Goal: Task Accomplishment & Management: Manage account settings

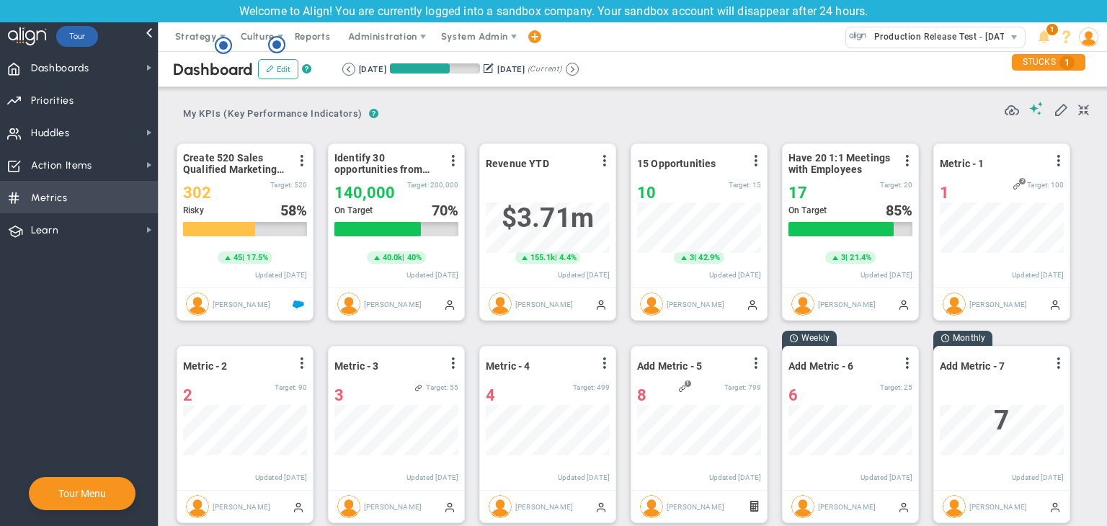
click at [97, 189] on span "Metrics Metrics" at bounding box center [79, 197] width 158 height 32
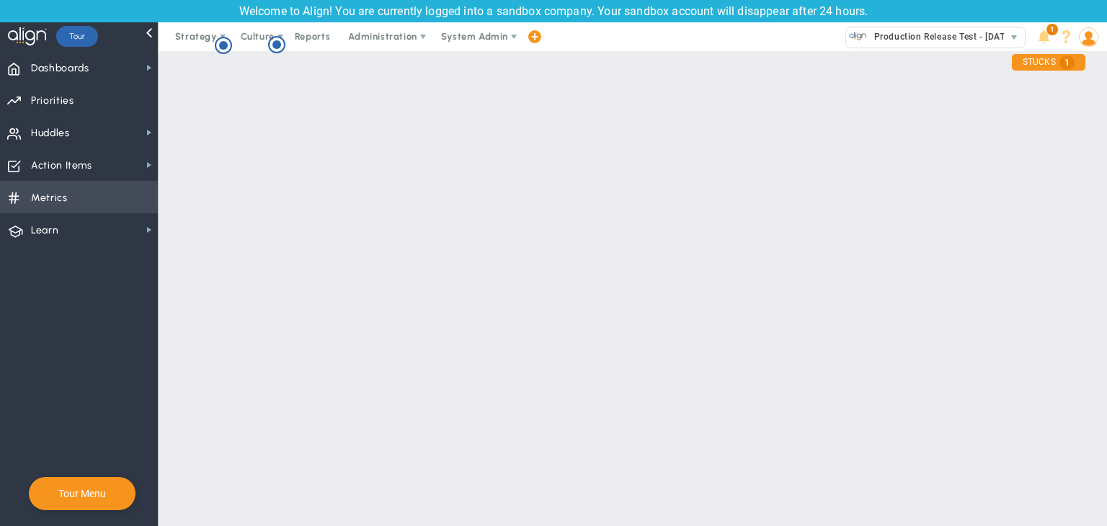
checkbox input "false"
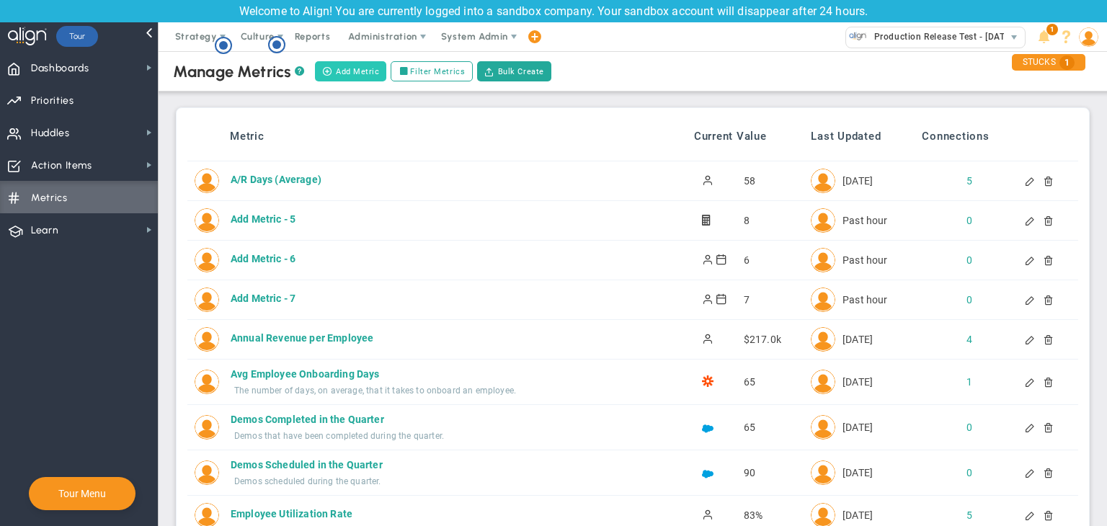
click at [366, 71] on button "Add Metric" at bounding box center [350, 71] width 71 height 20
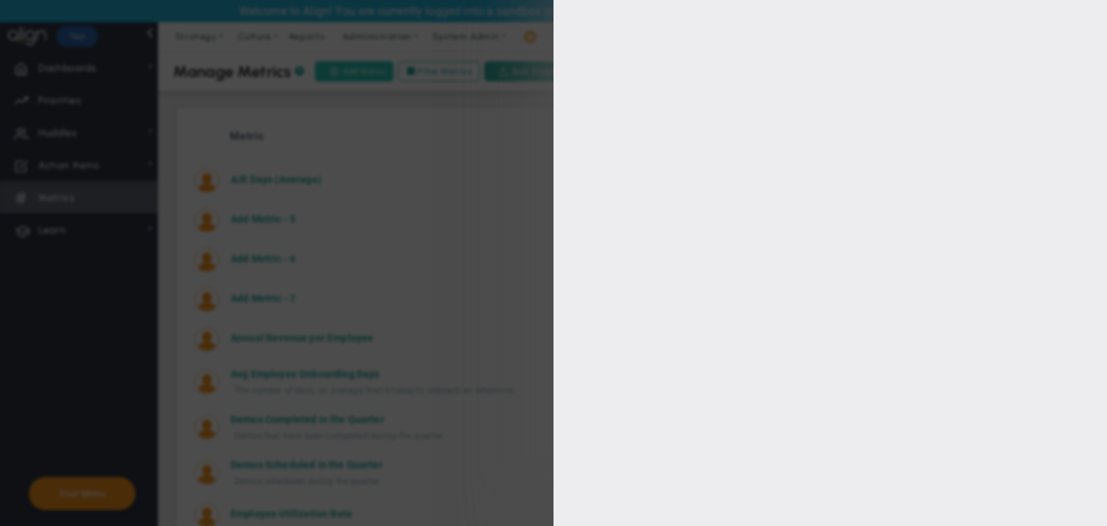
type input "[PERSON_NAME]"
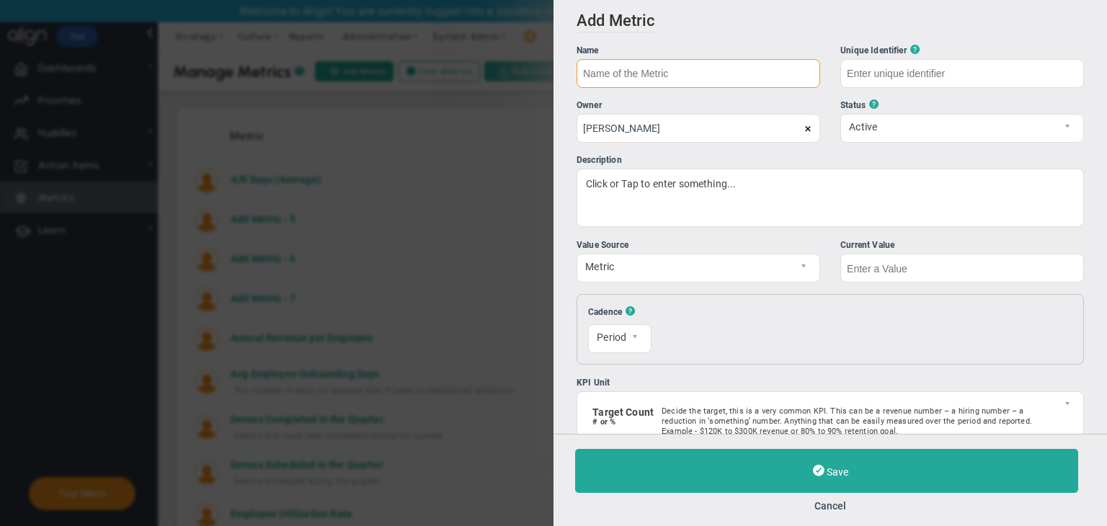
click at [667, 71] on input "text" at bounding box center [699, 73] width 244 height 29
type input "HubSpot"
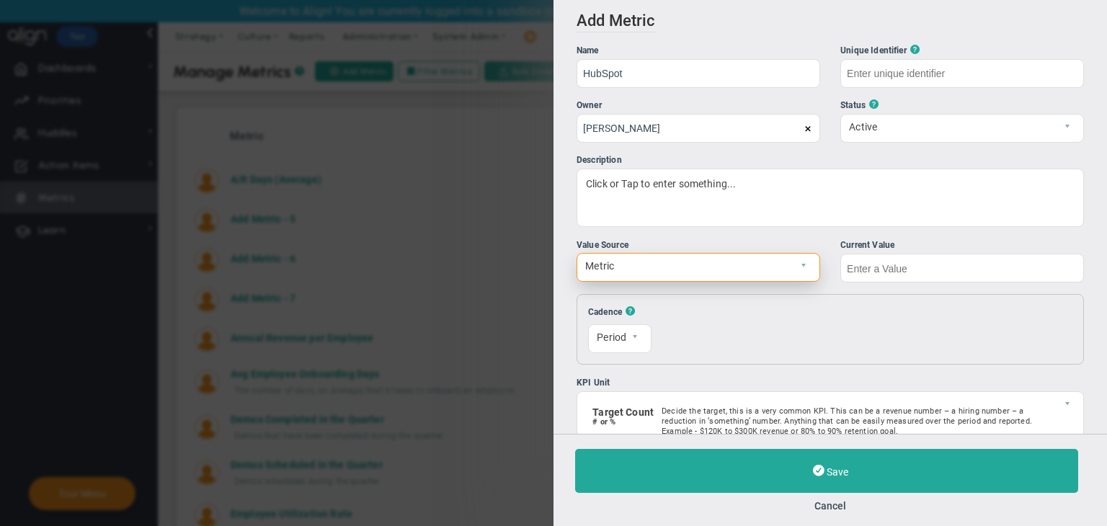
click at [772, 276] on span "Metric" at bounding box center [687, 266] width 218 height 25
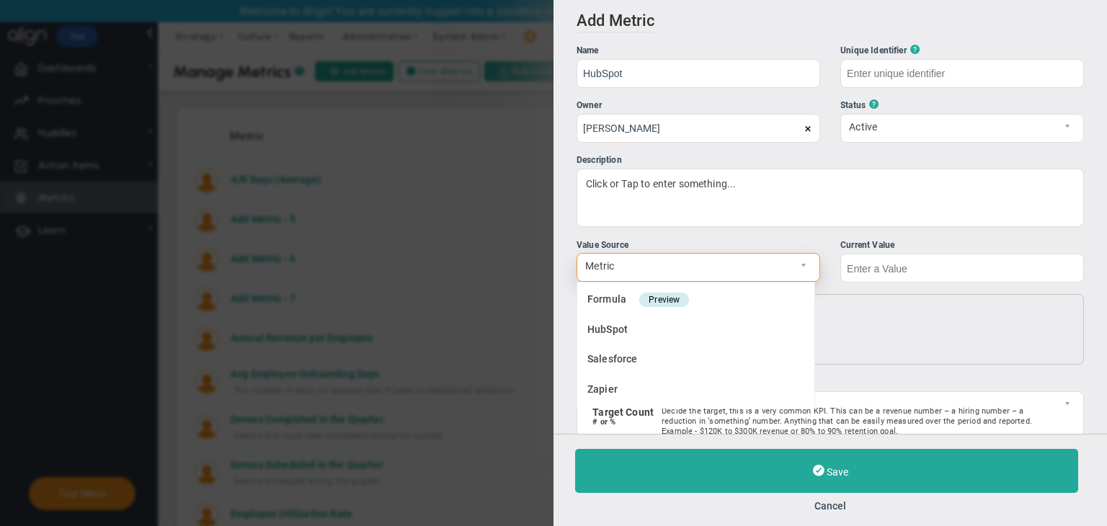
type input "HubSpot"
click at [717, 331] on li "HubSpot" at bounding box center [696, 331] width 237 height 30
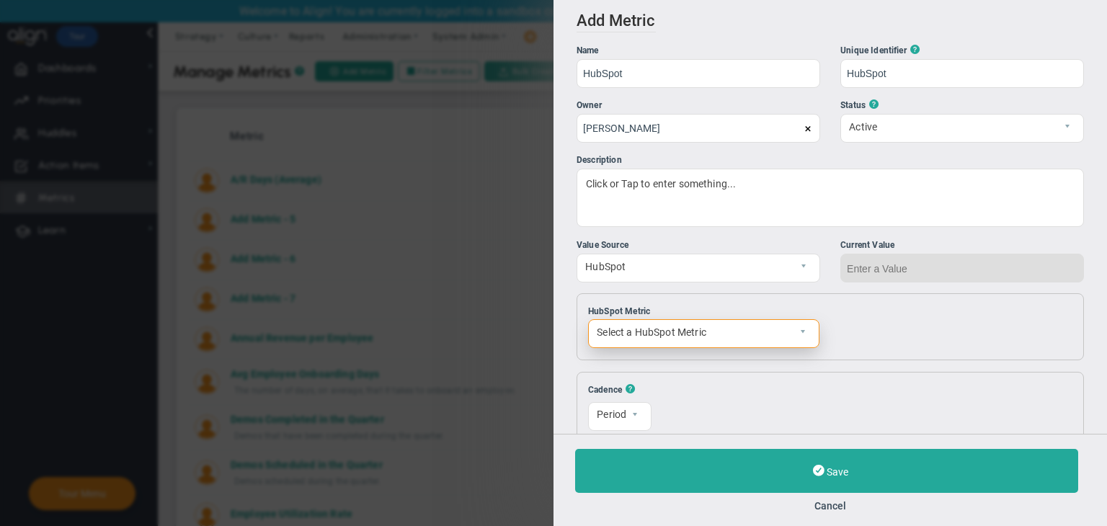
click at [768, 341] on span "Select a HubSpot Metric" at bounding box center [691, 332] width 205 height 25
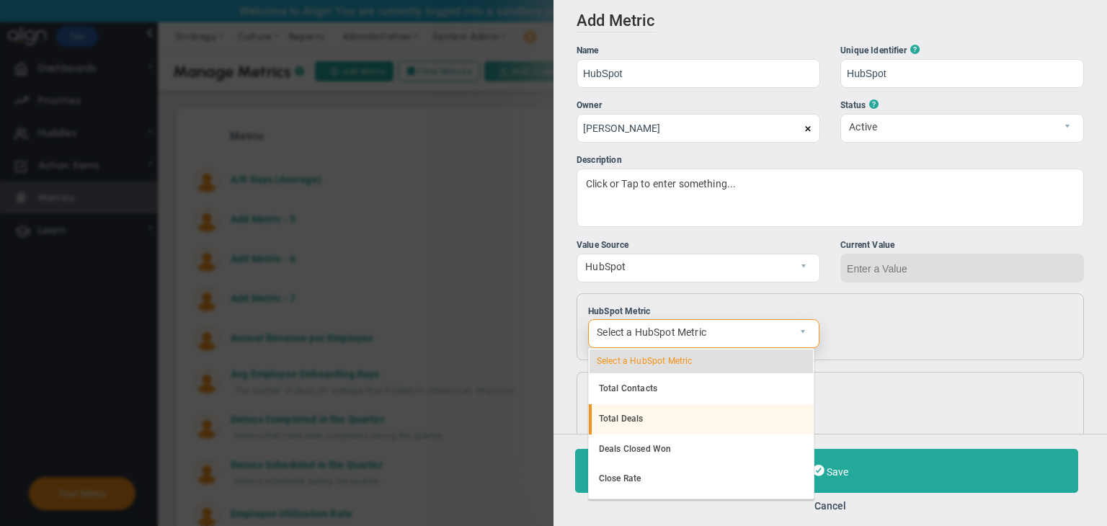
click at [669, 428] on li "Total Deals" at bounding box center [701, 419] width 225 height 30
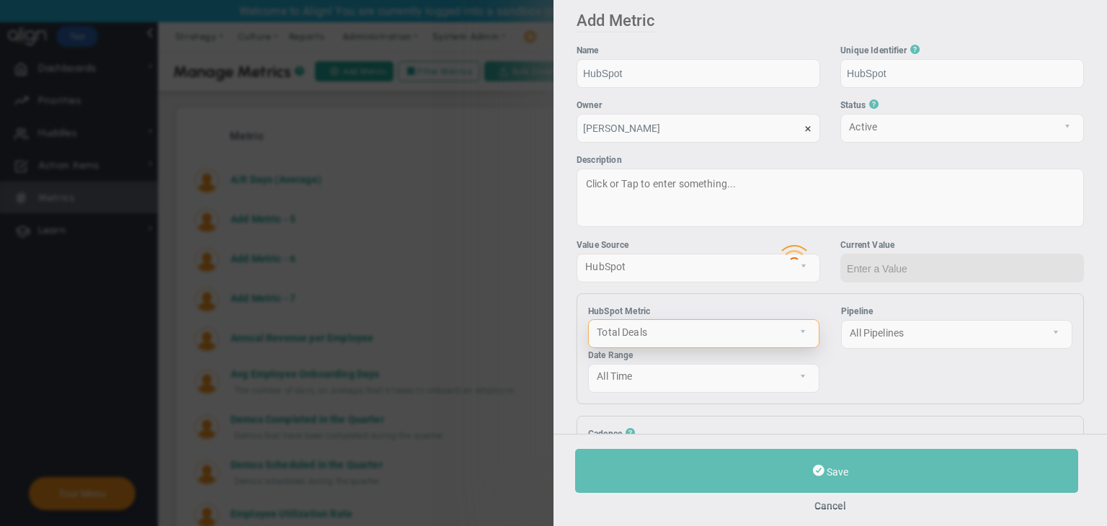
type input "0"
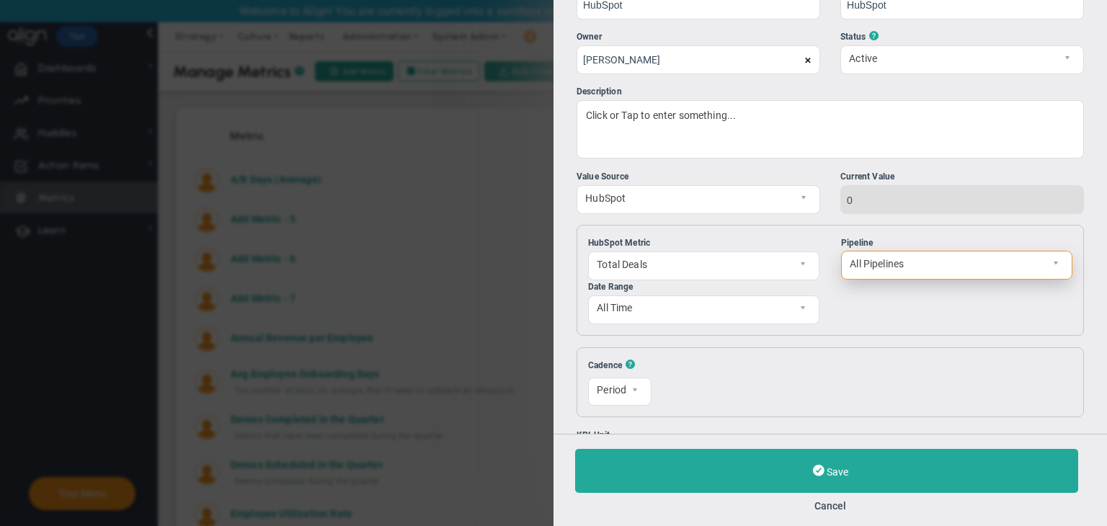
click at [934, 252] on span "All Pipelines" at bounding box center [944, 264] width 205 height 25
click at [908, 293] on li "Sales Pipeline" at bounding box center [948, 298] width 225 height 30
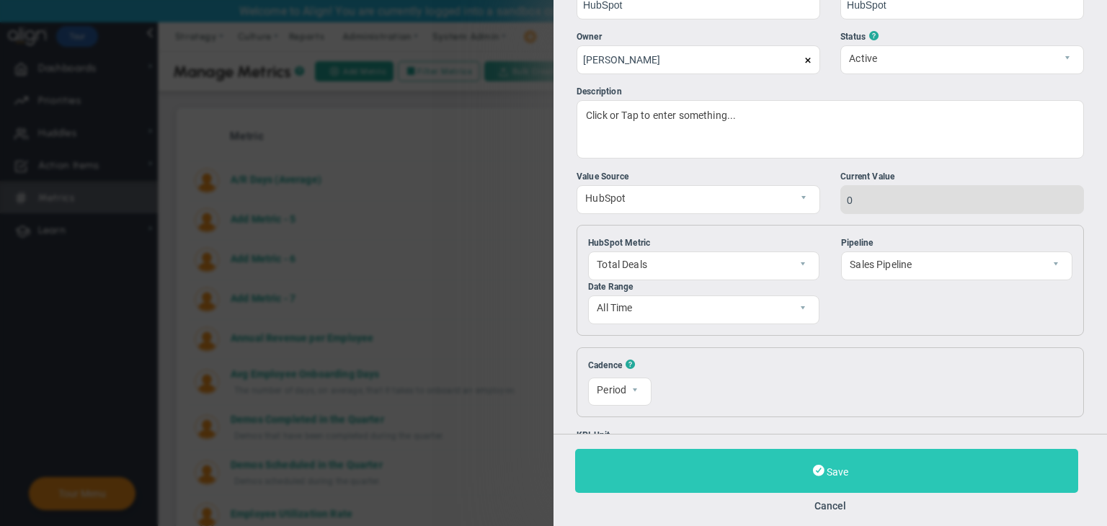
click at [858, 476] on button "Save" at bounding box center [826, 471] width 503 height 44
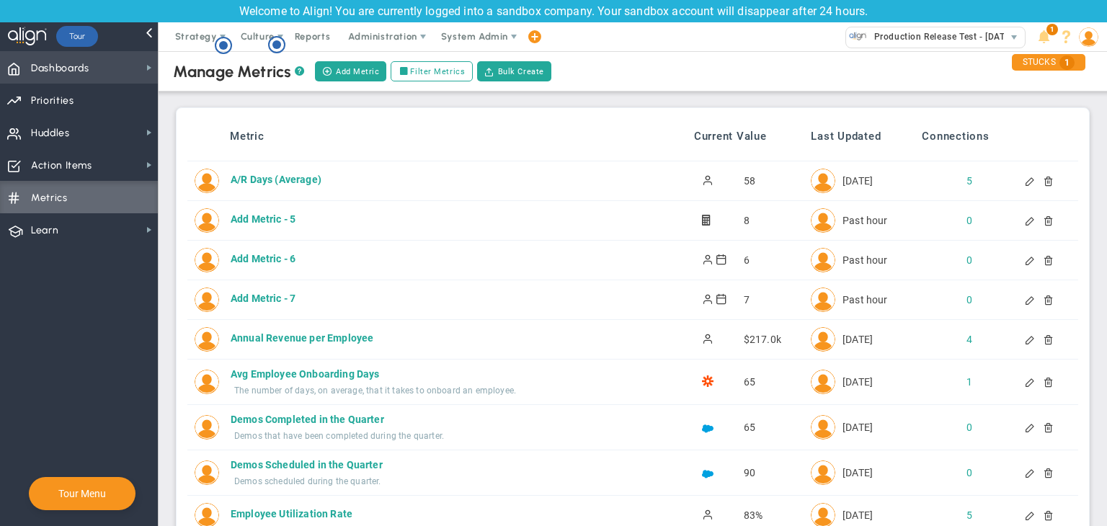
click at [109, 58] on span "Dashboards Dashboards" at bounding box center [79, 67] width 158 height 32
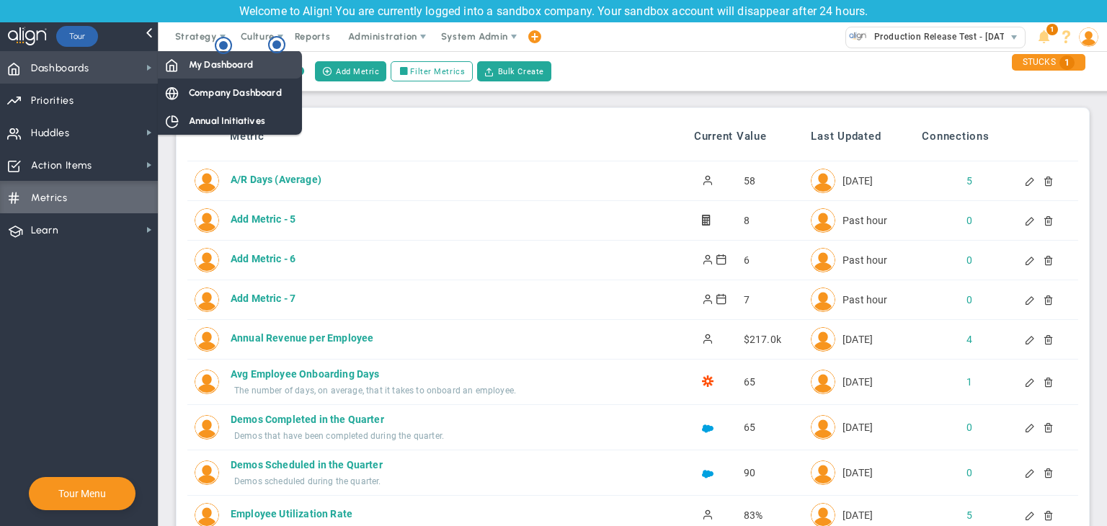
click at [205, 63] on span "My Dashboard" at bounding box center [221, 65] width 64 height 14
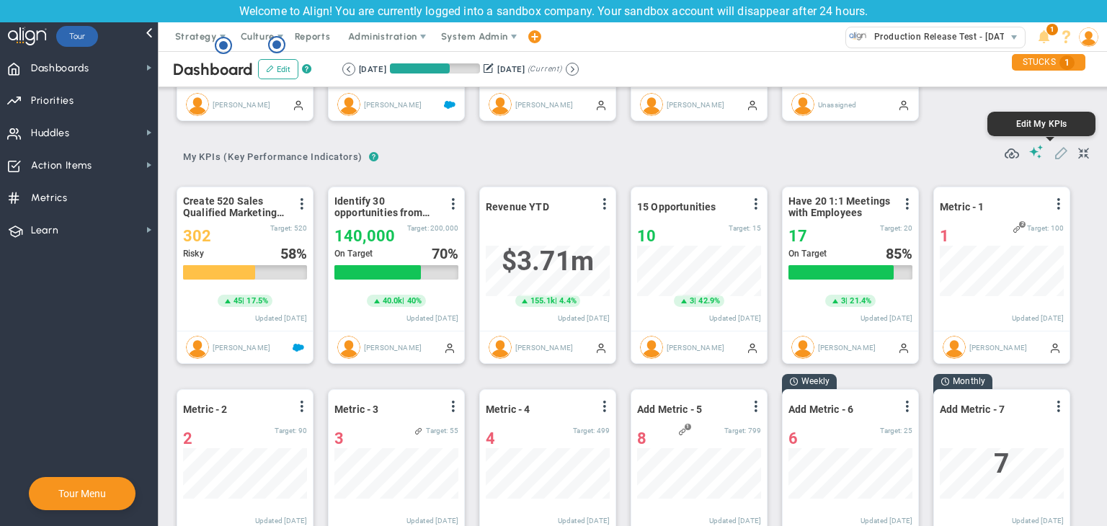
click at [1054, 153] on span at bounding box center [1061, 152] width 14 height 14
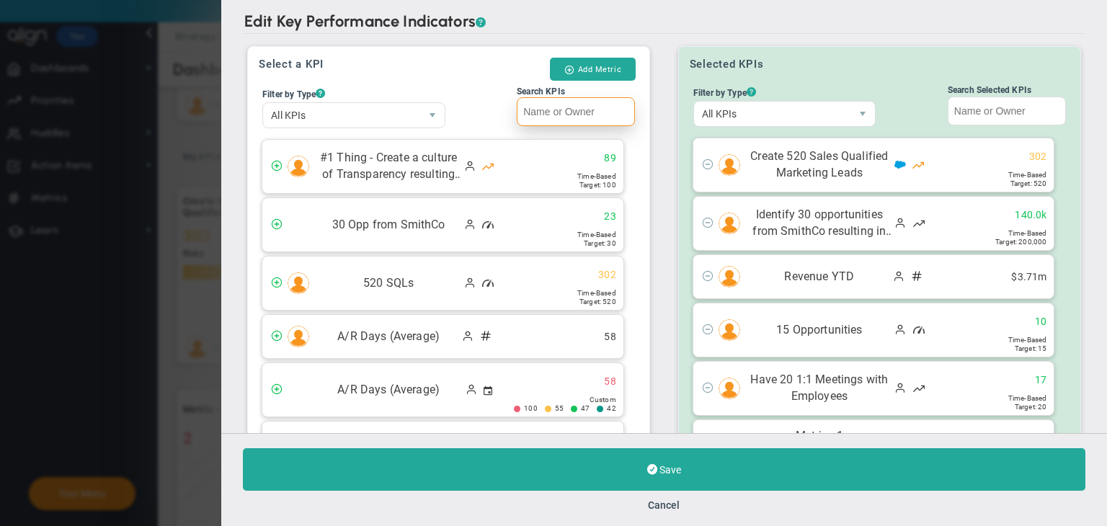
click at [544, 112] on input "Search KPIs" at bounding box center [576, 111] width 118 height 29
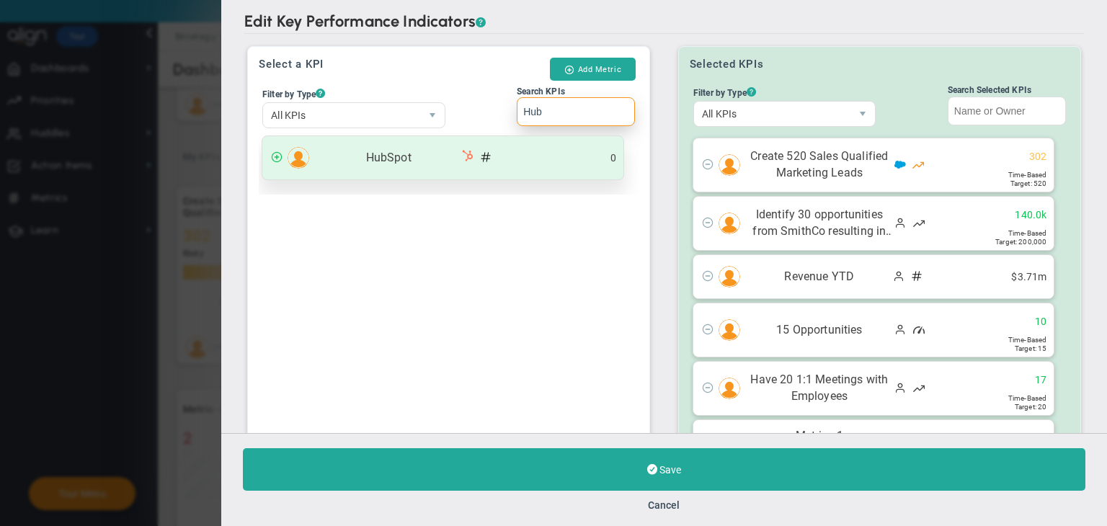
click at [489, 148] on div "HubSpot 0" at bounding box center [442, 157] width 361 height 43
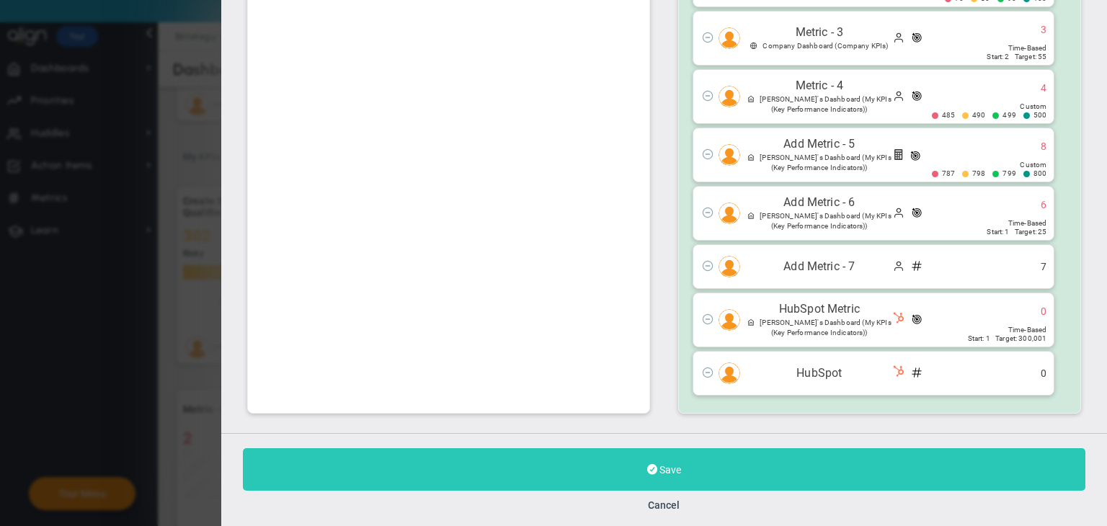
type input "Hub"
click at [574, 469] on button "Save" at bounding box center [664, 469] width 843 height 43
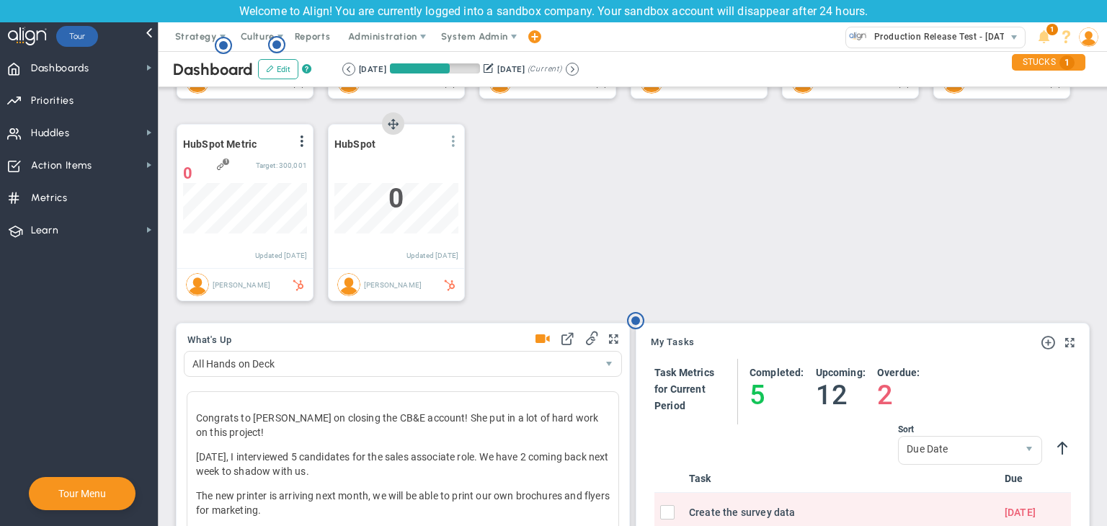
click at [455, 142] on span at bounding box center [454, 142] width 12 height 12
click at [384, 170] on li "Edit" at bounding box center [413, 170] width 102 height 18
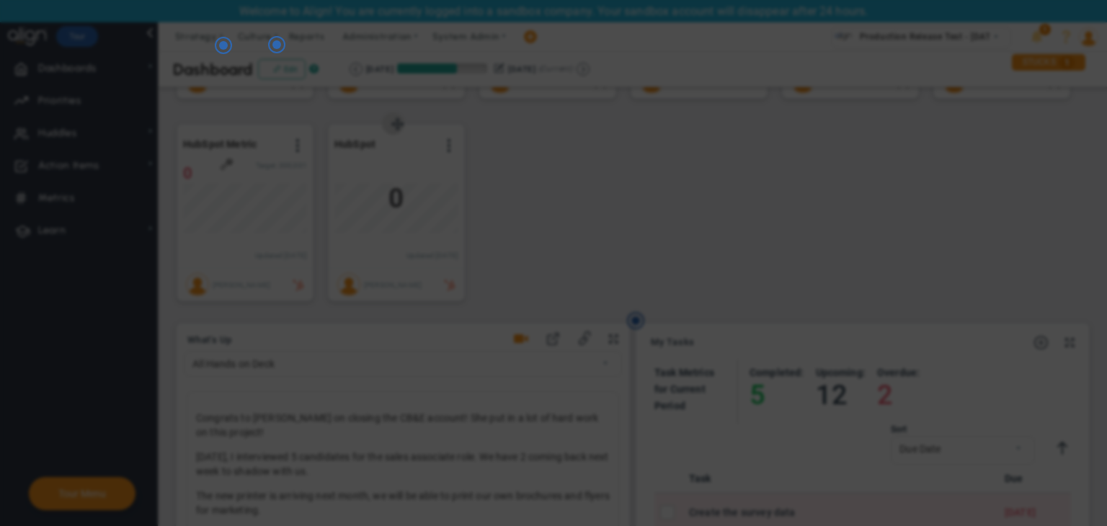
radio input "true"
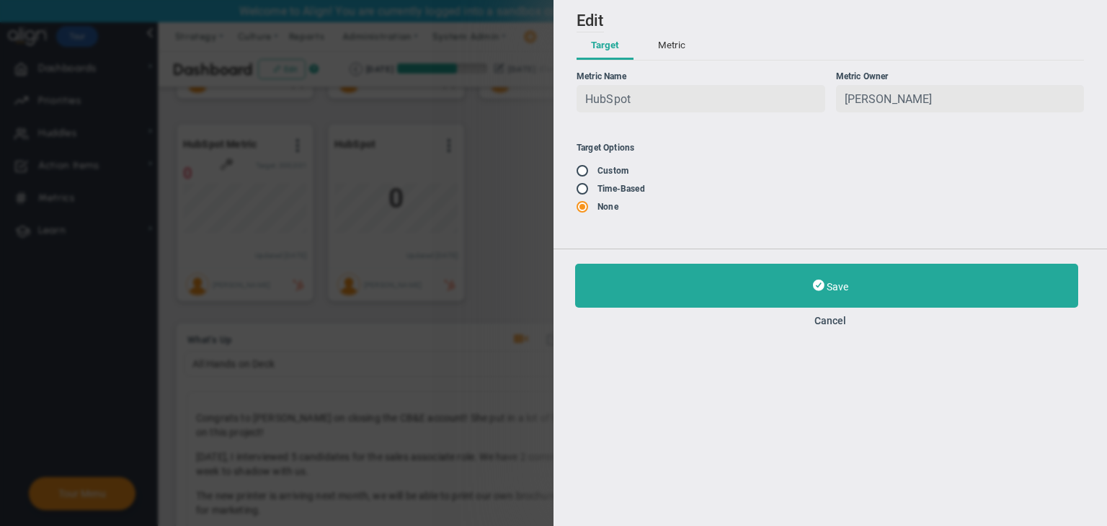
click at [585, 193] on input "radio" at bounding box center [587, 190] width 14 height 12
radio input "true"
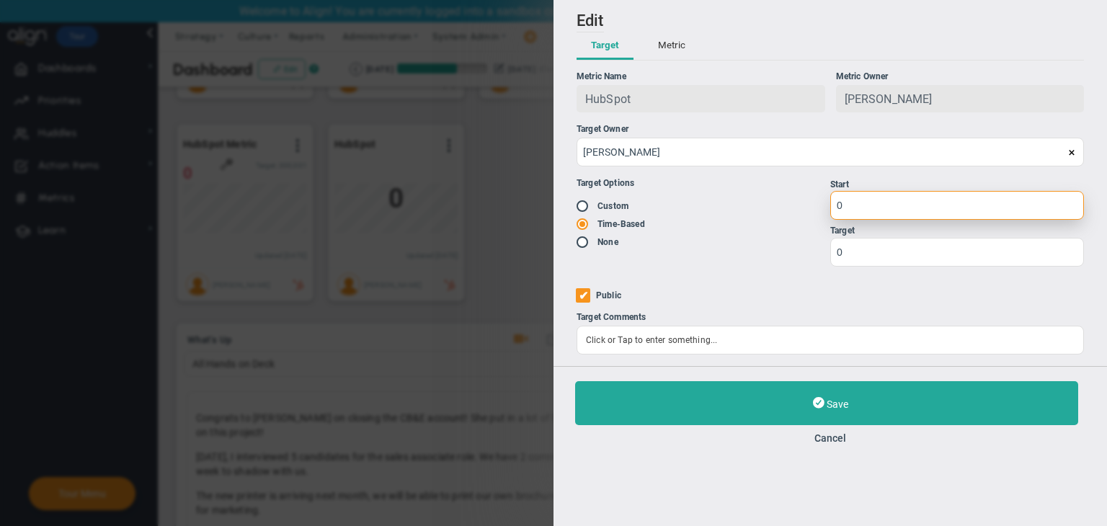
click at [895, 206] on input "0" at bounding box center [958, 205] width 254 height 29
type input "1"
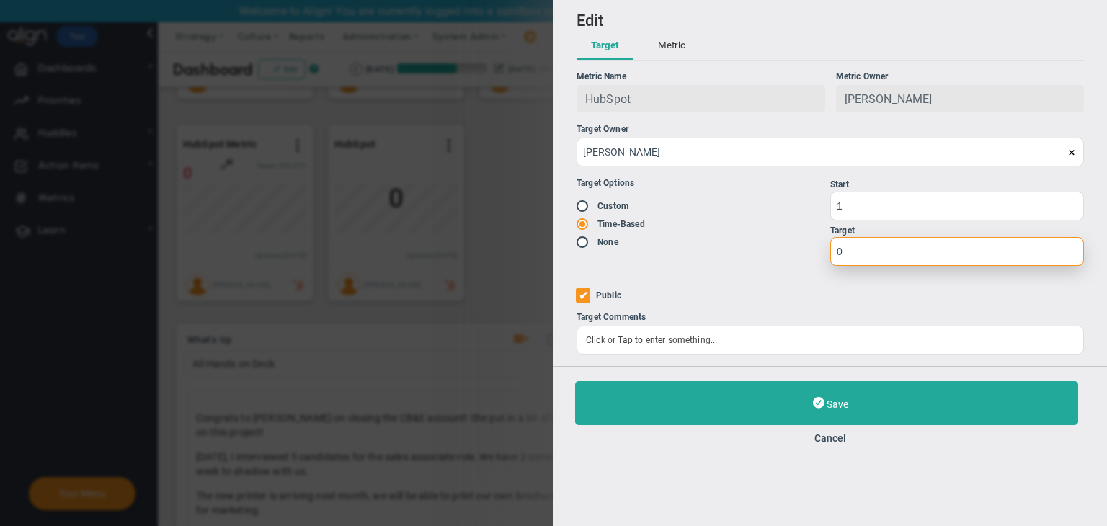
click at [864, 255] on input "0" at bounding box center [958, 251] width 254 height 29
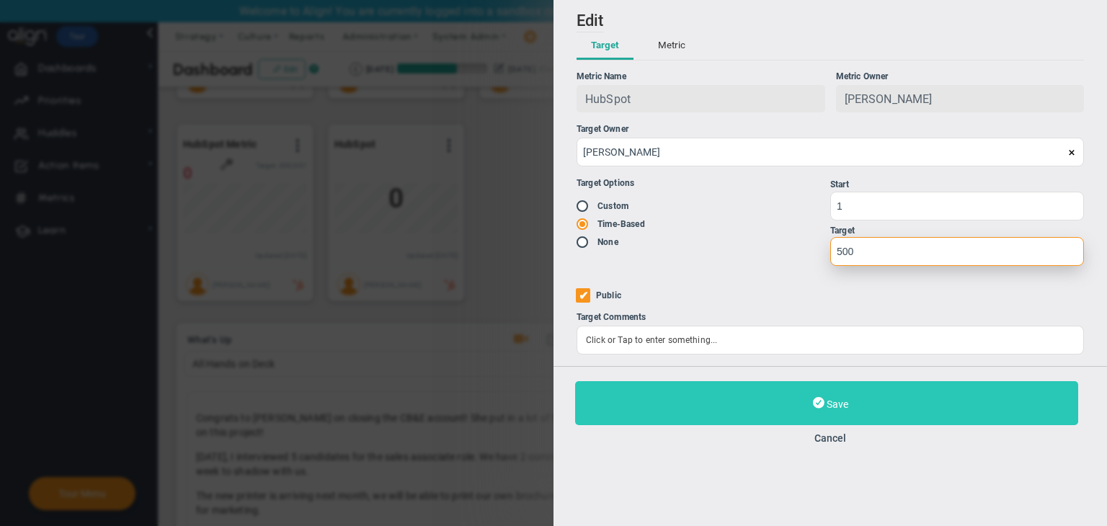
type input "500"
click at [768, 398] on button "Save" at bounding box center [826, 403] width 503 height 44
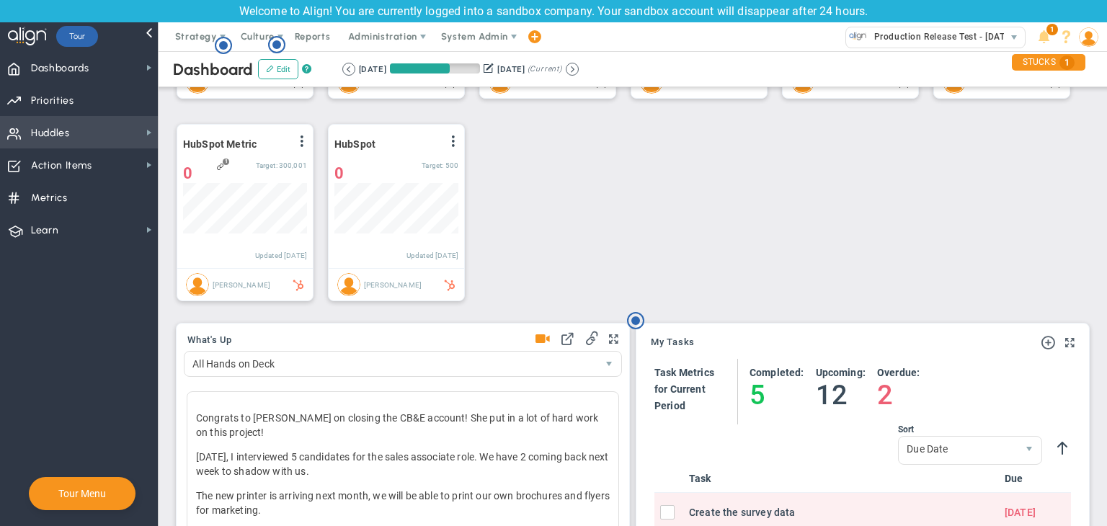
click at [125, 141] on span "Huddles Huddles" at bounding box center [79, 132] width 158 height 32
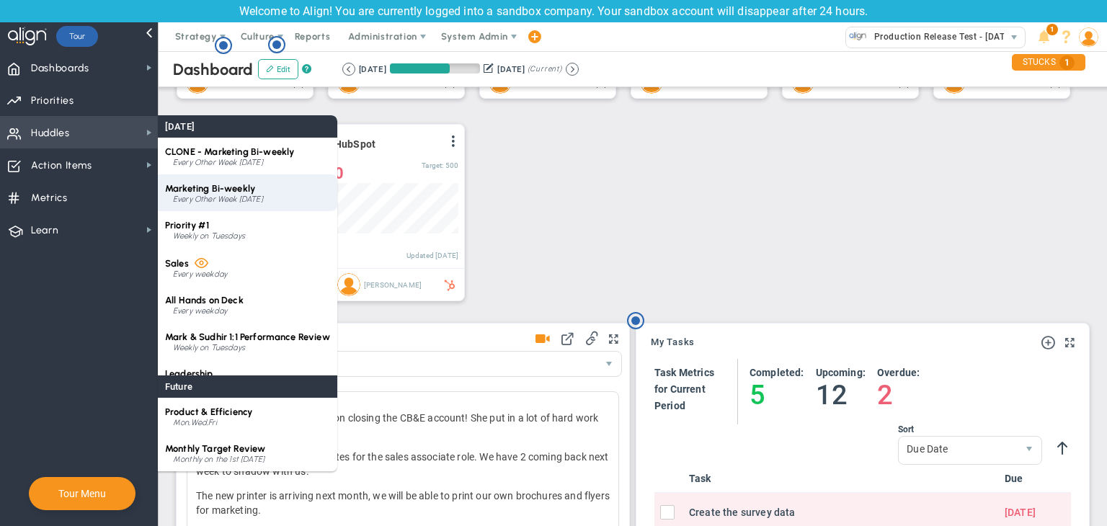
click at [200, 189] on span "Marketing Bi-weekly" at bounding box center [210, 188] width 90 height 11
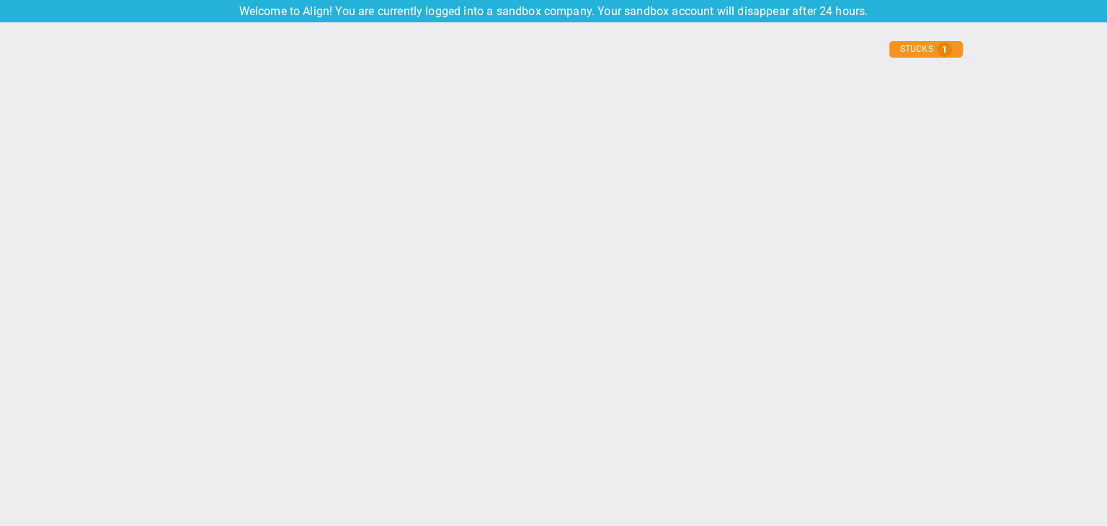
type input "[DATE]"
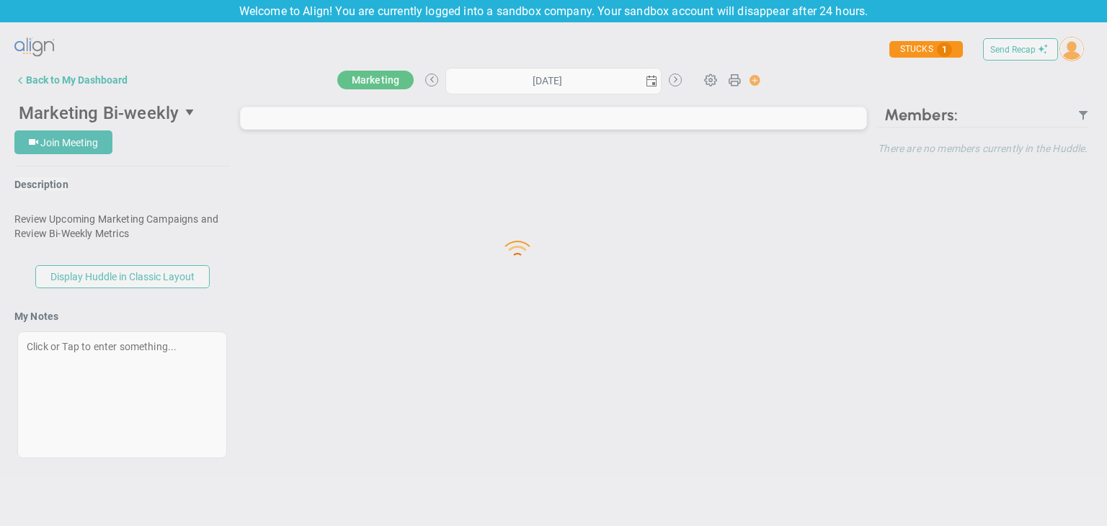
type input "[DATE]"
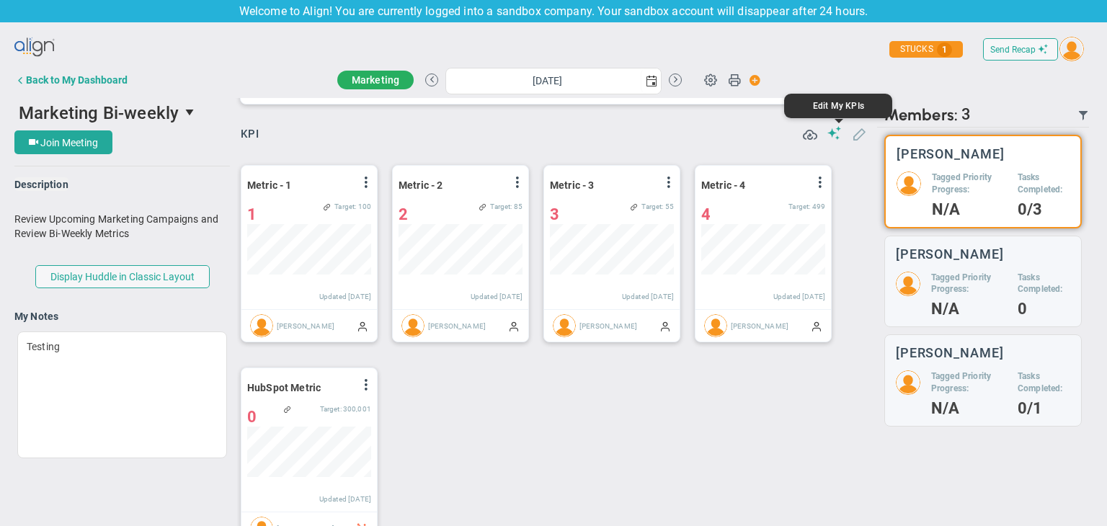
click at [852, 136] on span at bounding box center [859, 133] width 14 height 14
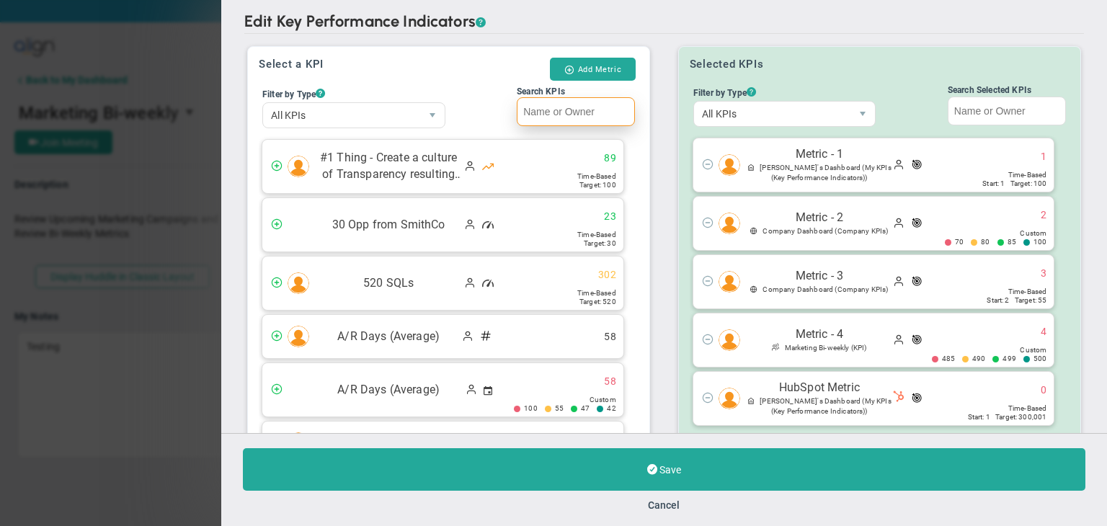
click at [601, 123] on input "Search KPIs" at bounding box center [576, 111] width 118 height 29
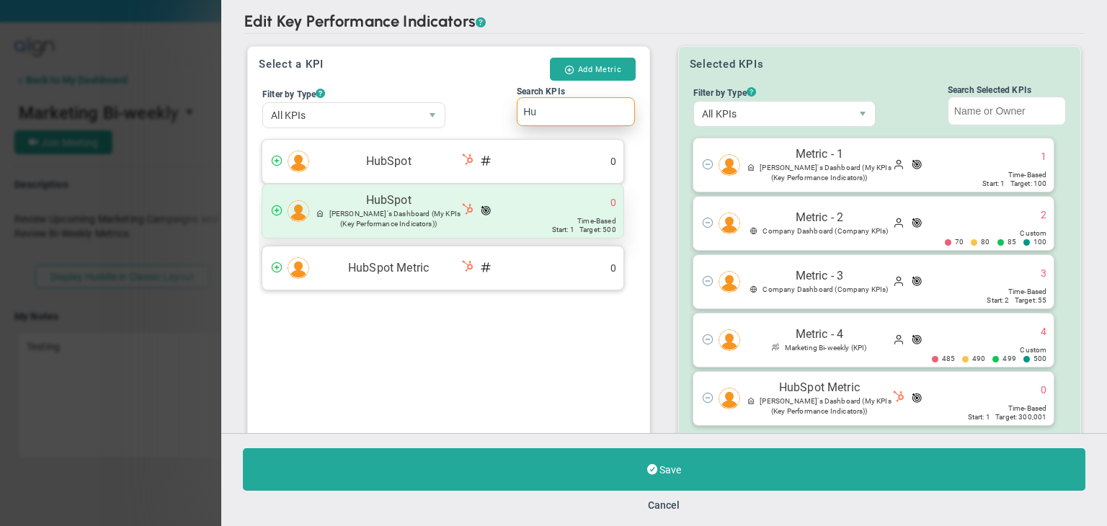
click at [570, 217] on div "Time-Based" at bounding box center [584, 221] width 64 height 9
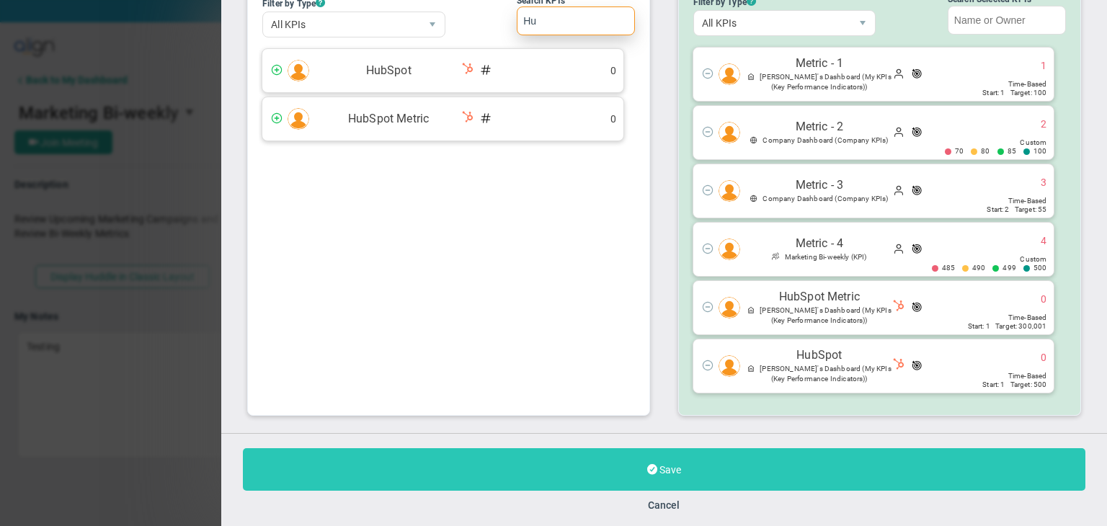
type input "Hu"
click at [588, 462] on button "Save" at bounding box center [664, 469] width 843 height 43
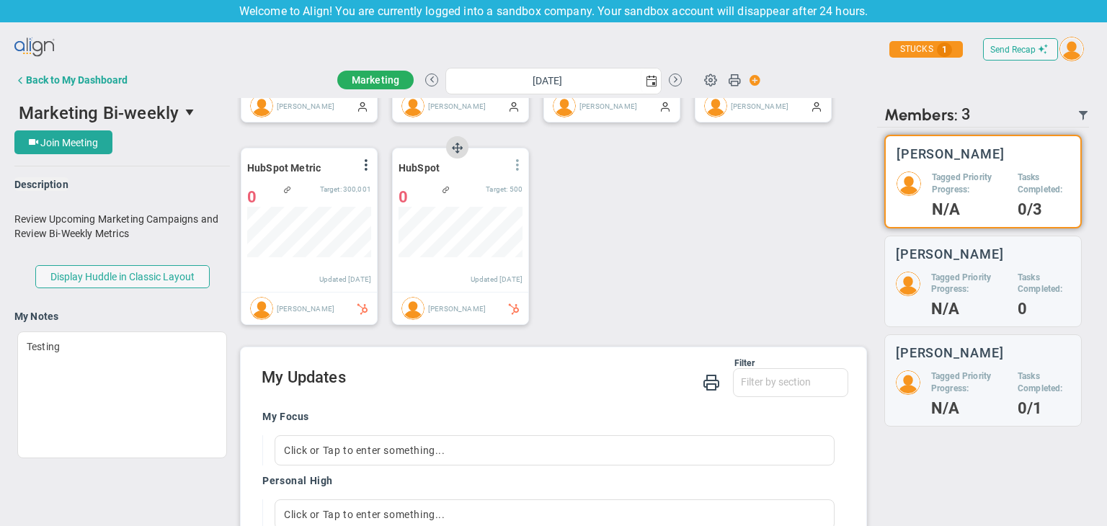
click at [518, 162] on span at bounding box center [518, 165] width 12 height 12
click at [448, 190] on li "Edit" at bounding box center [477, 194] width 102 height 18
type input "[DATE]"
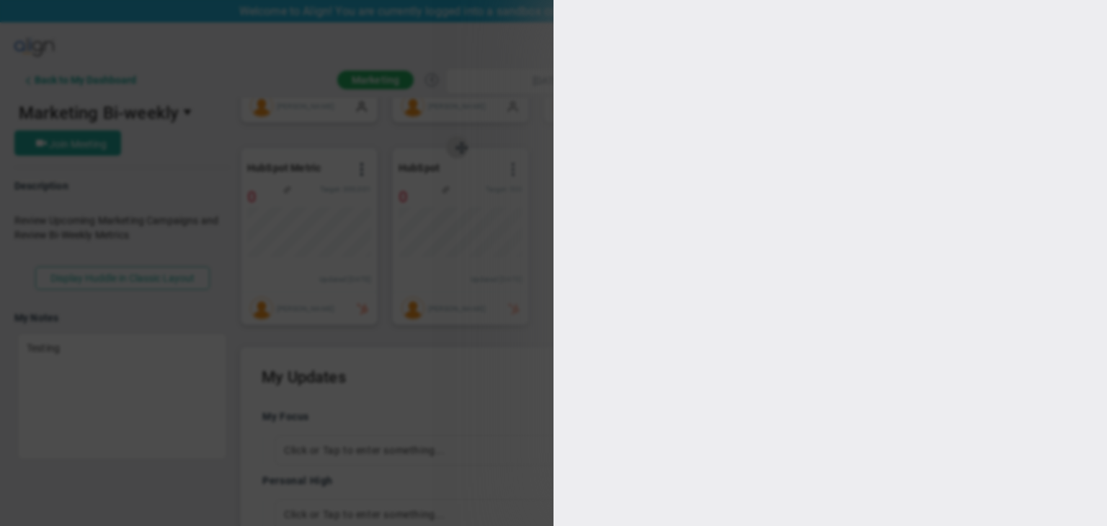
type input "[PERSON_NAME]"
radio input "true"
type input "1"
type input "500"
checkbox input "true"
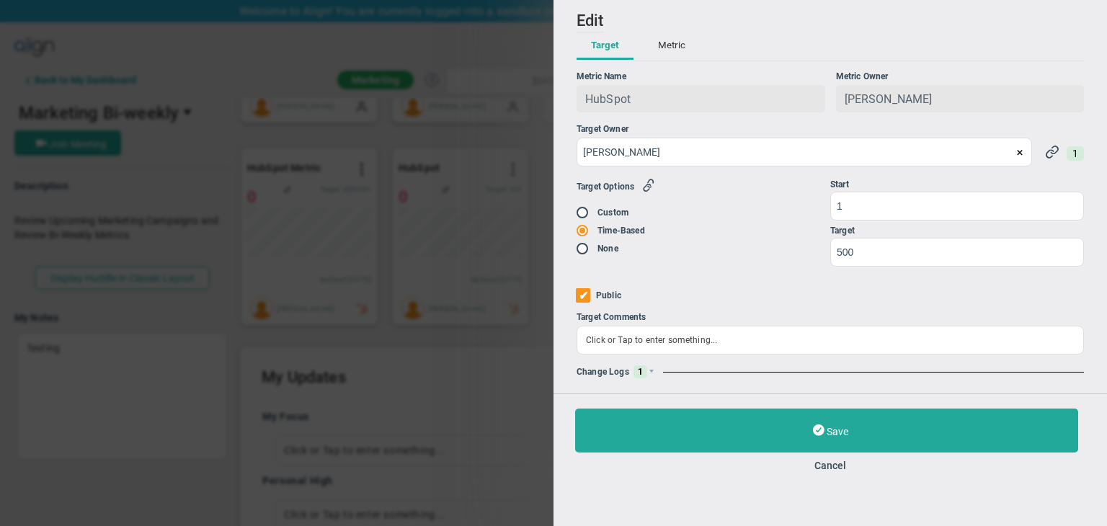
click at [649, 379] on div "Change Logs 1" at bounding box center [831, 372] width 508 height 13
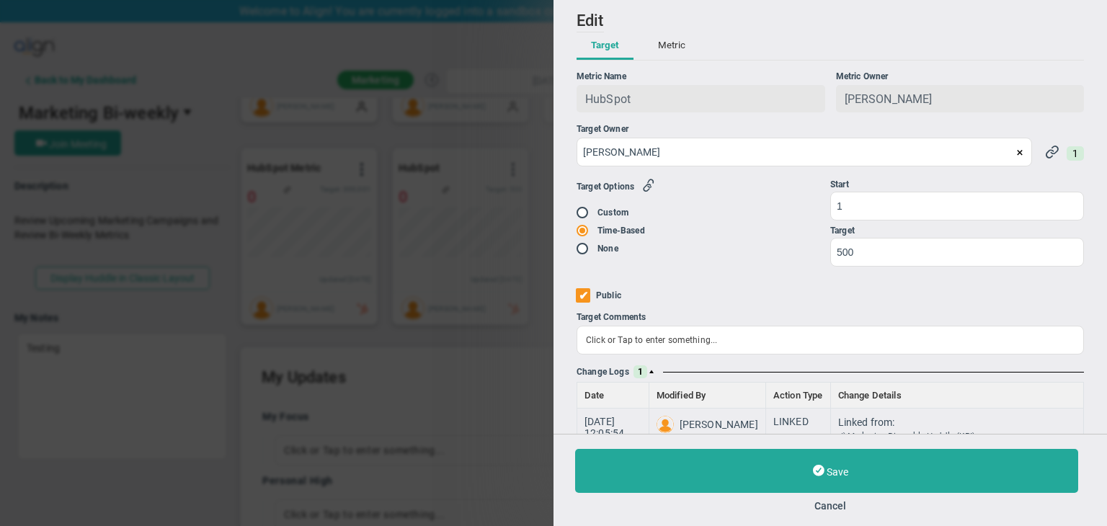
click at [672, 43] on button "Metric" at bounding box center [672, 45] width 56 height 27
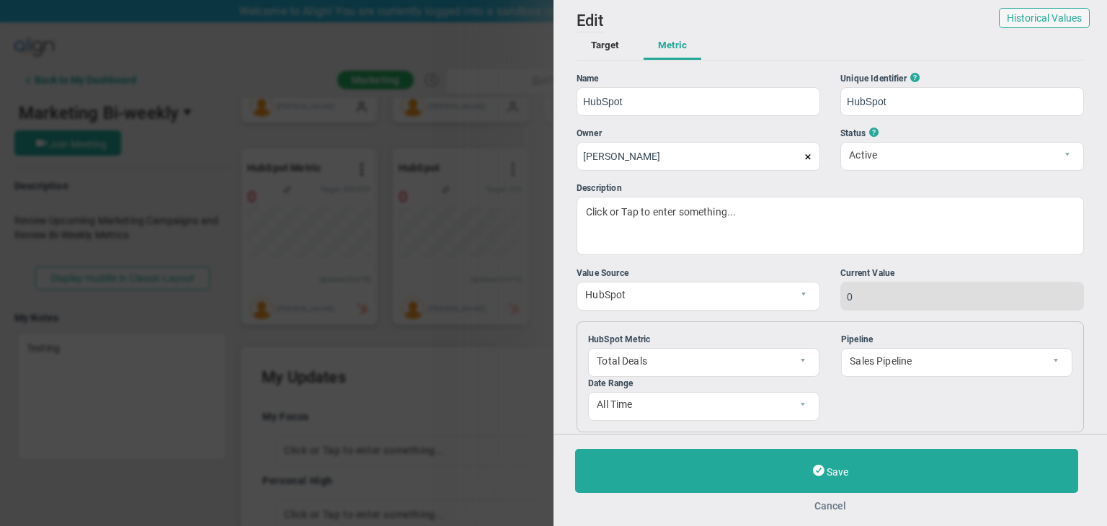
click at [826, 504] on button "Cancel" at bounding box center [830, 506] width 510 height 12
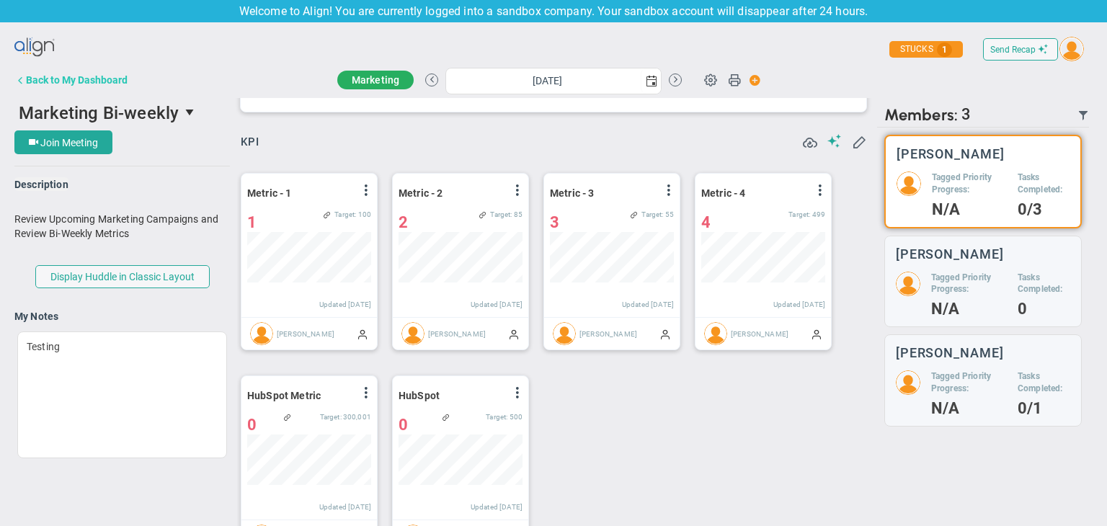
click at [86, 81] on div "Back to My Dashboard" at bounding box center [77, 80] width 102 height 12
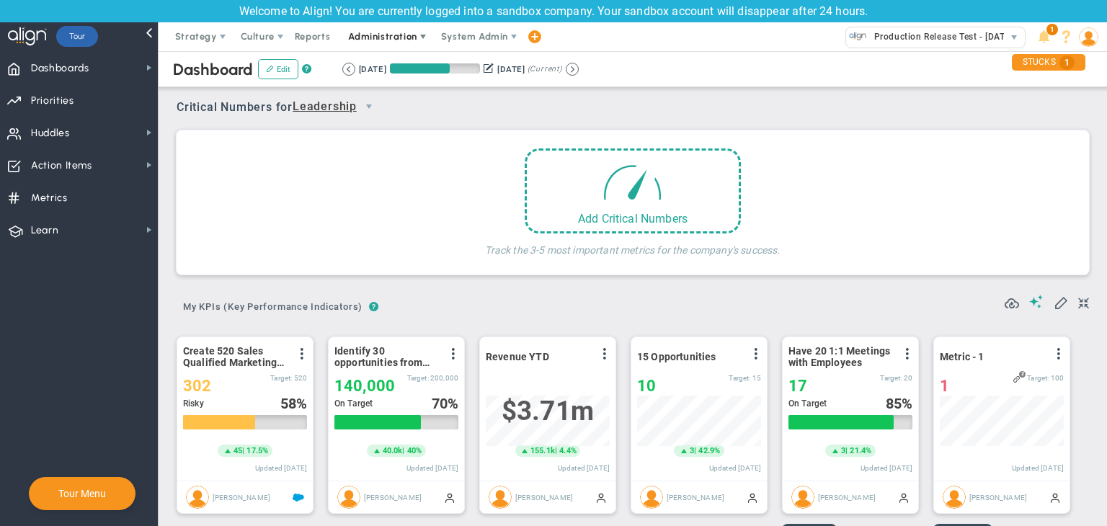
click at [405, 31] on span "Administration" at bounding box center [382, 36] width 68 height 11
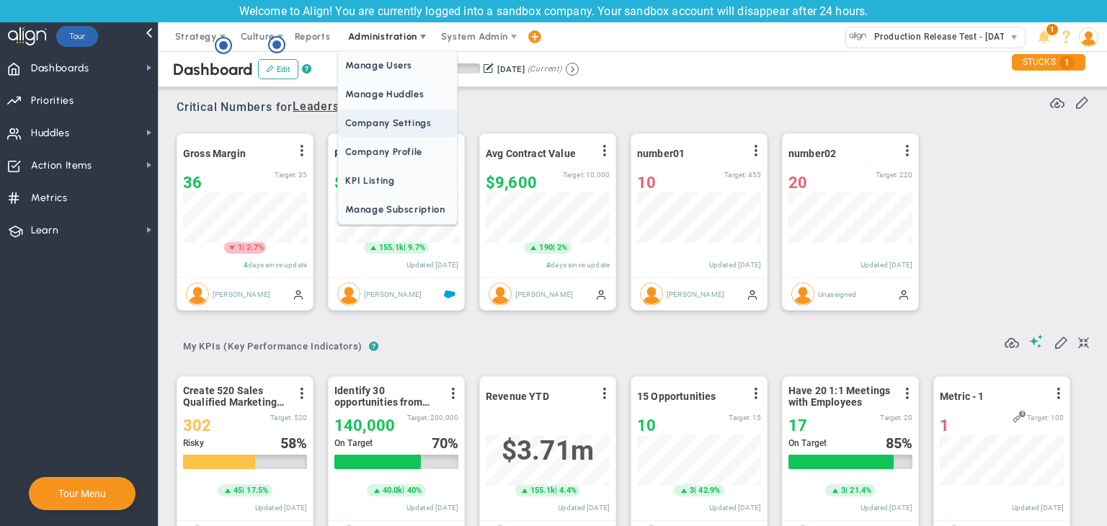
click at [410, 115] on span "Company Settings" at bounding box center [397, 123] width 118 height 29
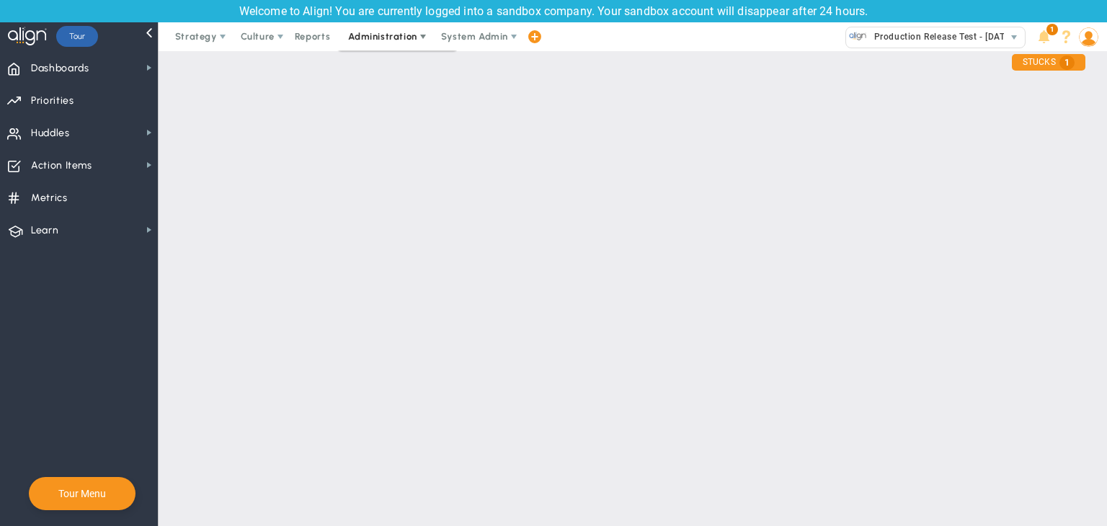
checkbox input "true"
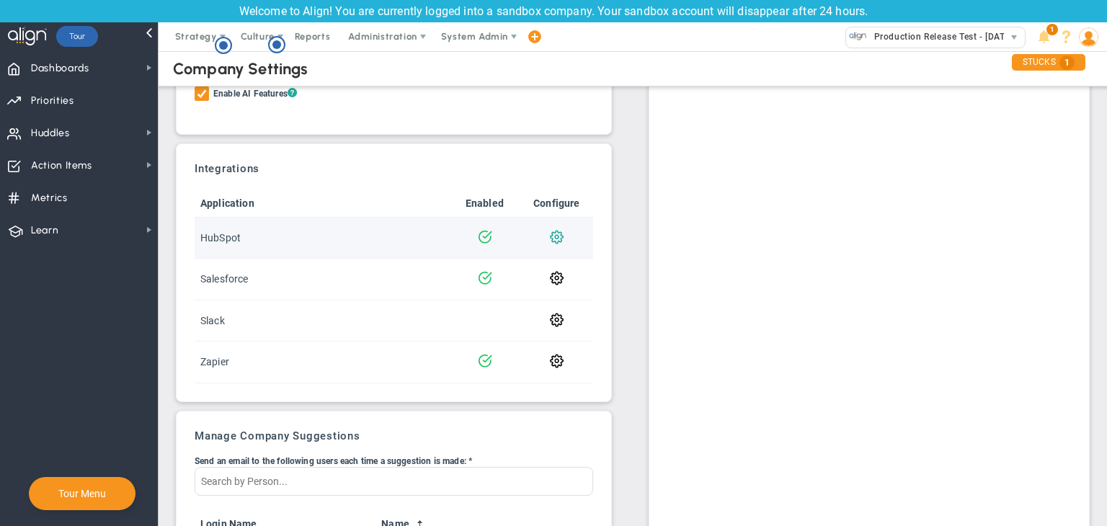
click at [552, 234] on span at bounding box center [557, 236] width 14 height 14
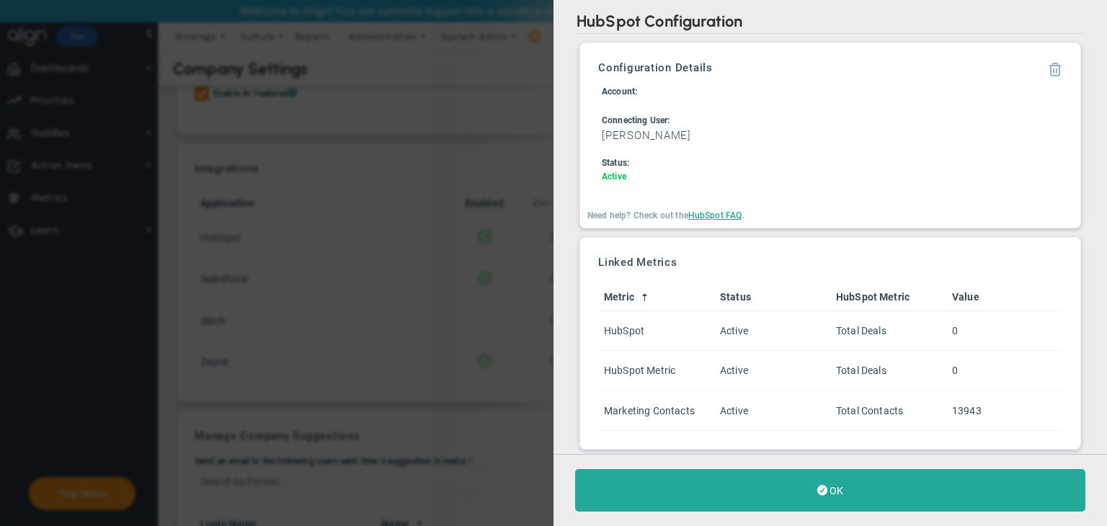
click at [1048, 61] on span at bounding box center [1055, 68] width 14 height 14
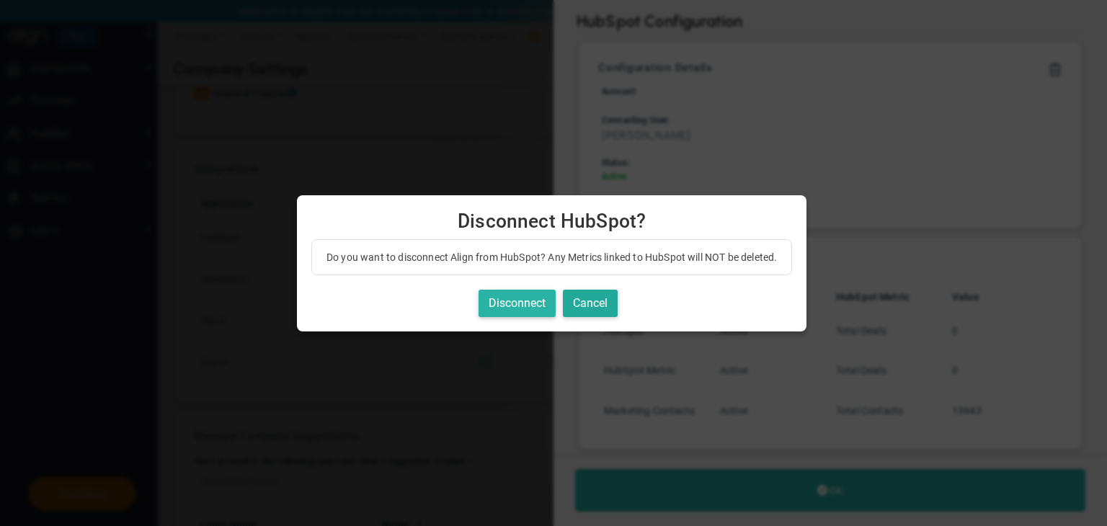
click at [542, 305] on button "Disconnect" at bounding box center [517, 304] width 77 height 28
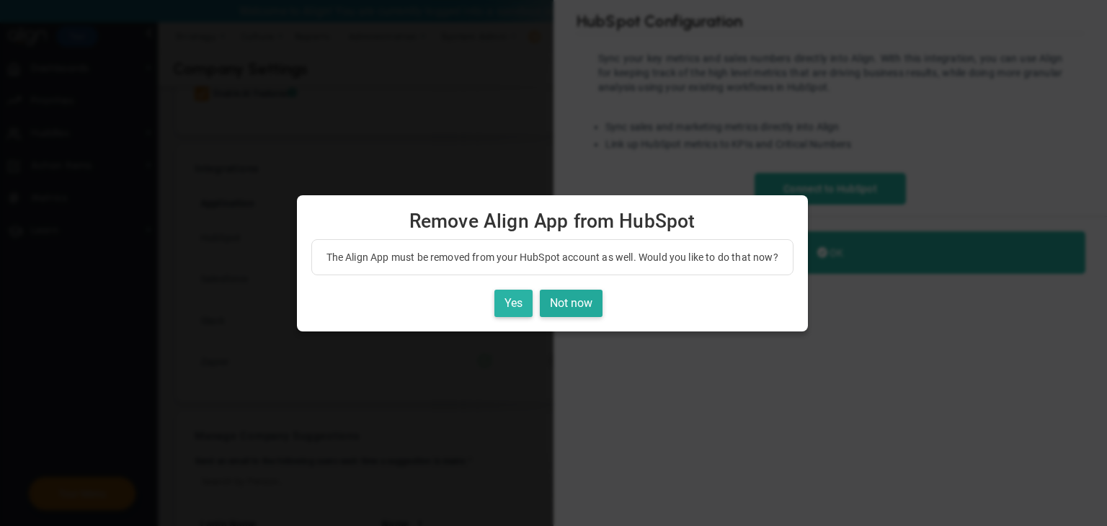
click at [502, 314] on button "Yes" at bounding box center [514, 304] width 38 height 28
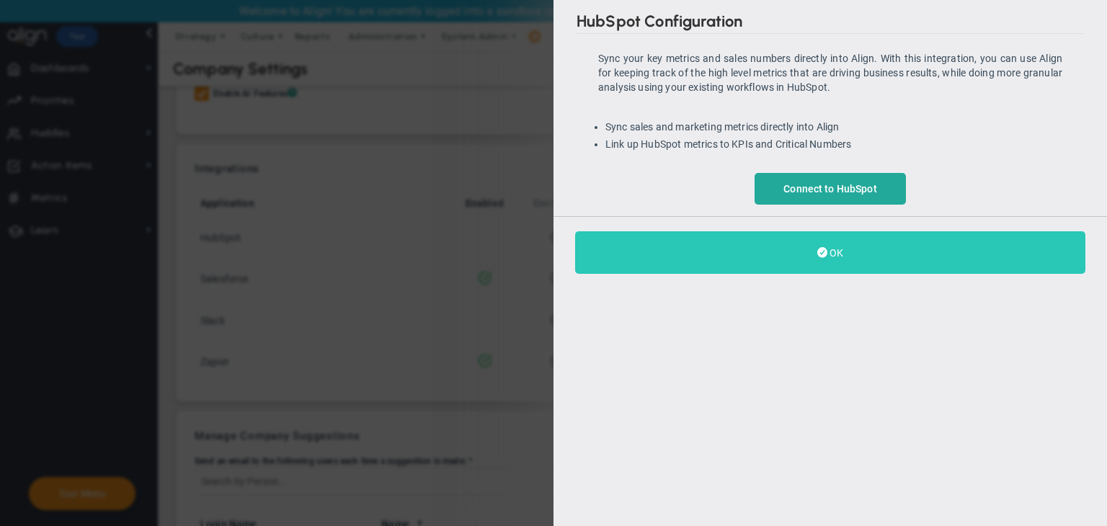
click at [818, 243] on button "OK" at bounding box center [830, 252] width 510 height 43
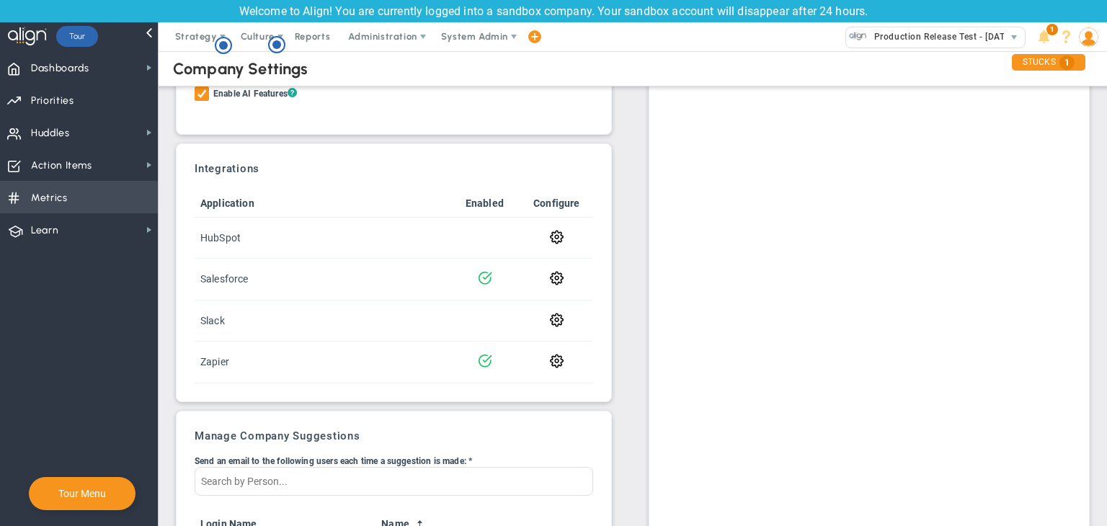
click at [102, 200] on span "Metrics Metrics" at bounding box center [79, 197] width 158 height 32
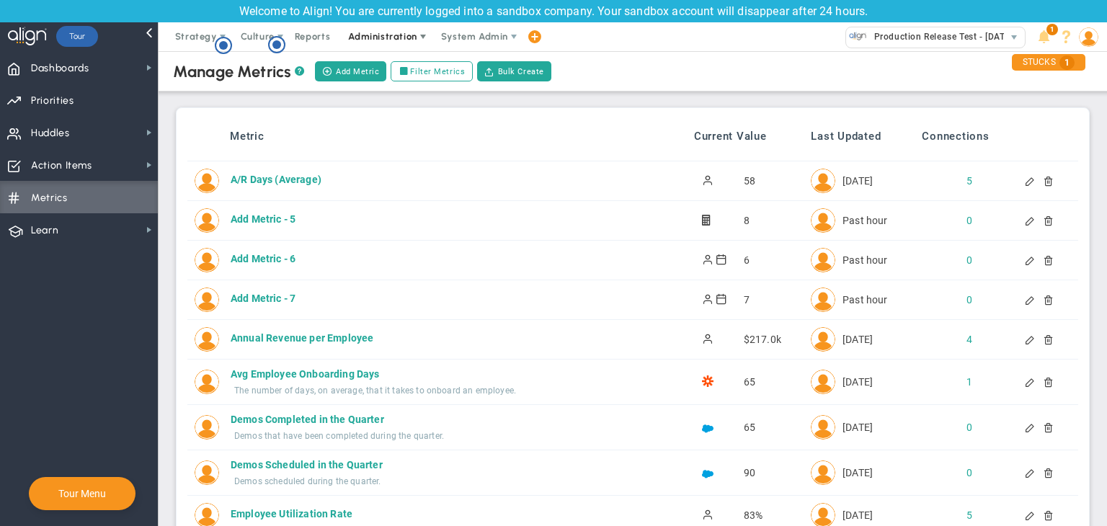
click at [394, 41] on span "Administration" at bounding box center [382, 36] width 68 height 11
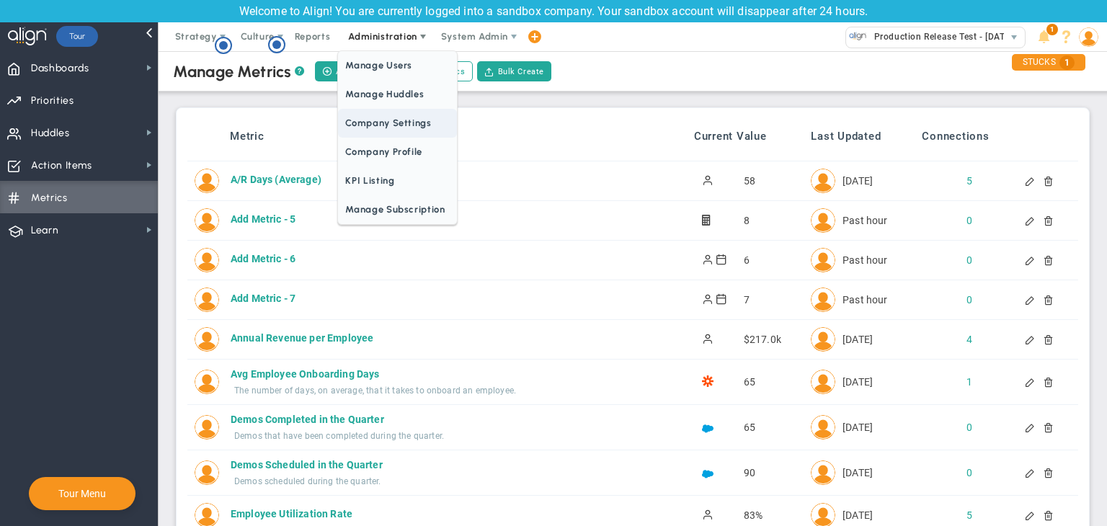
click at [384, 122] on span "Company Settings" at bounding box center [397, 123] width 118 height 29
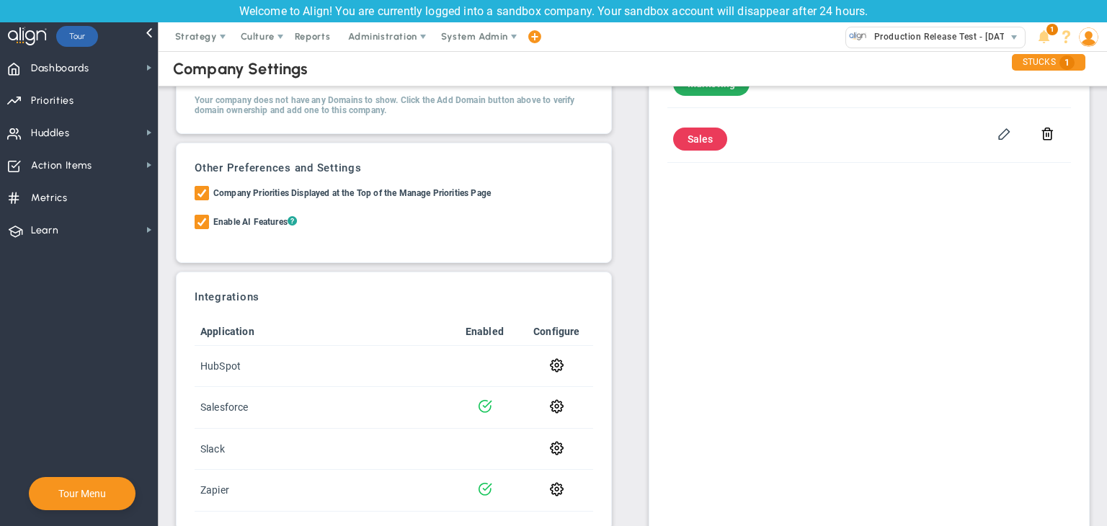
scroll to position [319, 0]
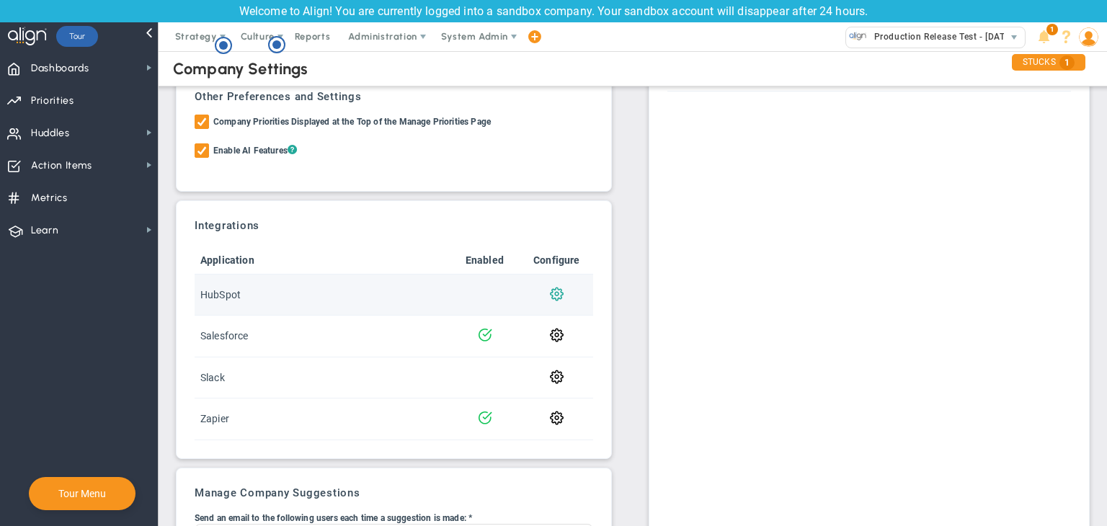
click at [553, 289] on span at bounding box center [557, 293] width 14 height 14
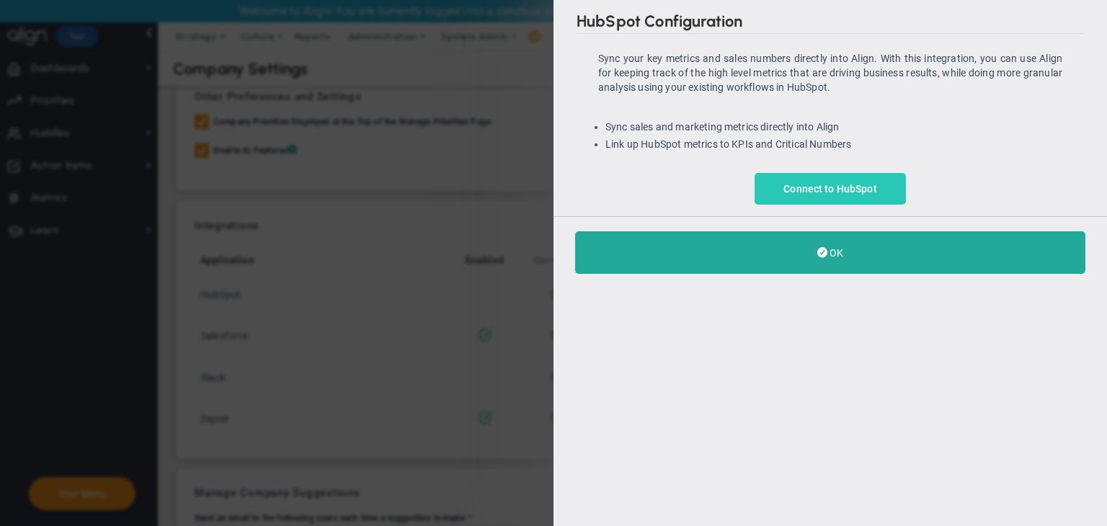
click at [796, 177] on link "Connect to HubSpot" at bounding box center [830, 189] width 151 height 32
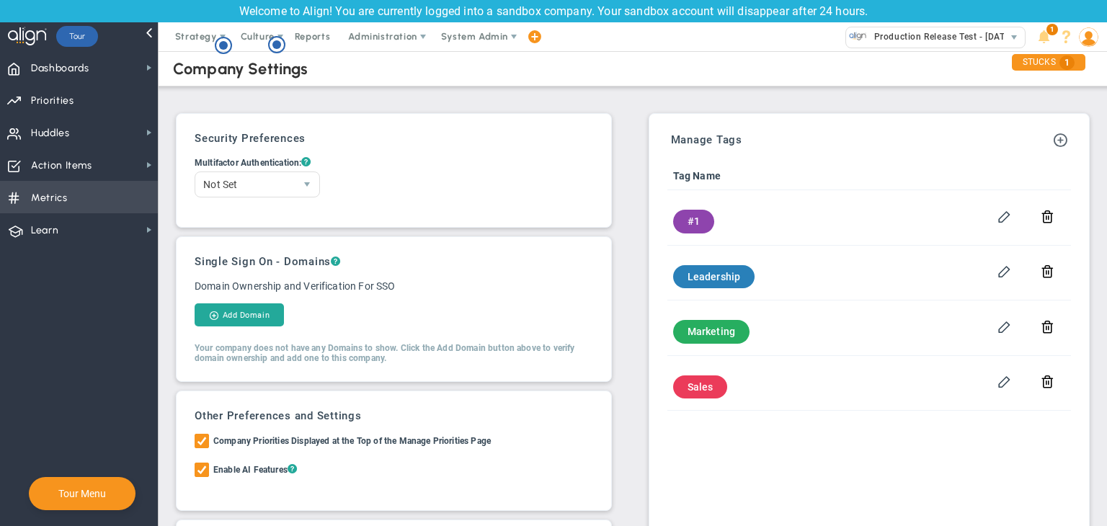
click at [69, 189] on span "Metrics Metrics" at bounding box center [79, 197] width 158 height 32
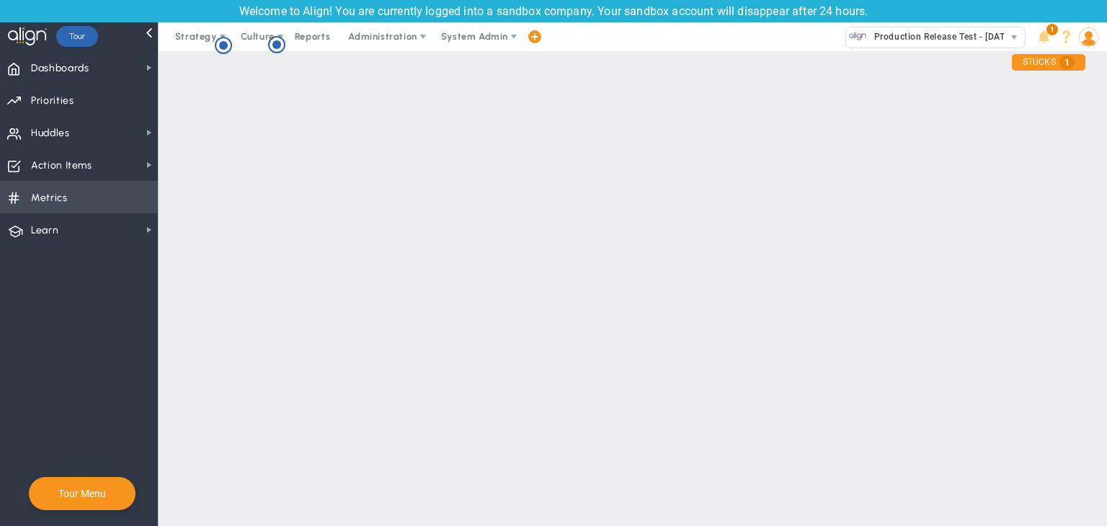
checkbox input "false"
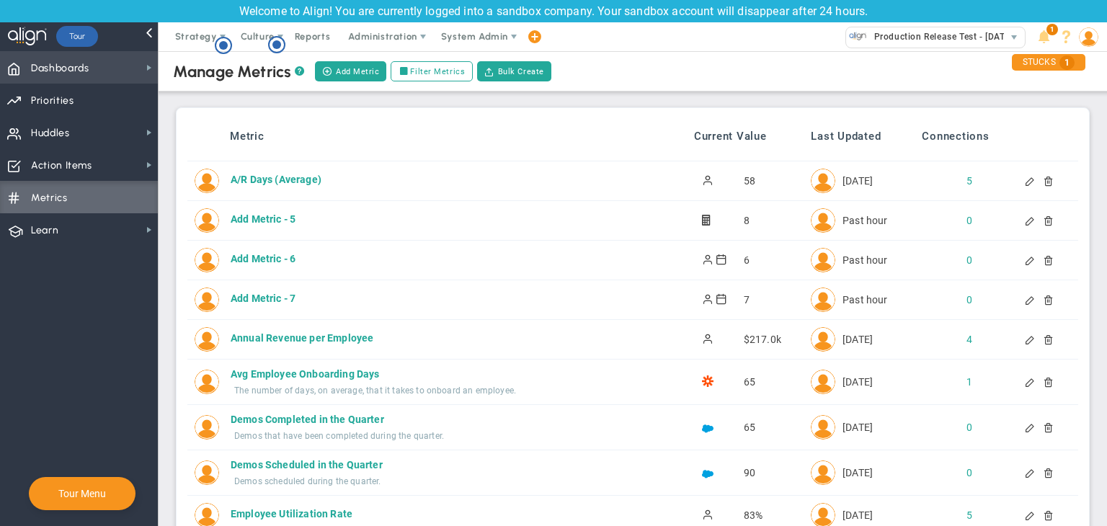
click at [102, 78] on span "Dashboards Dashboards" at bounding box center [79, 67] width 158 height 32
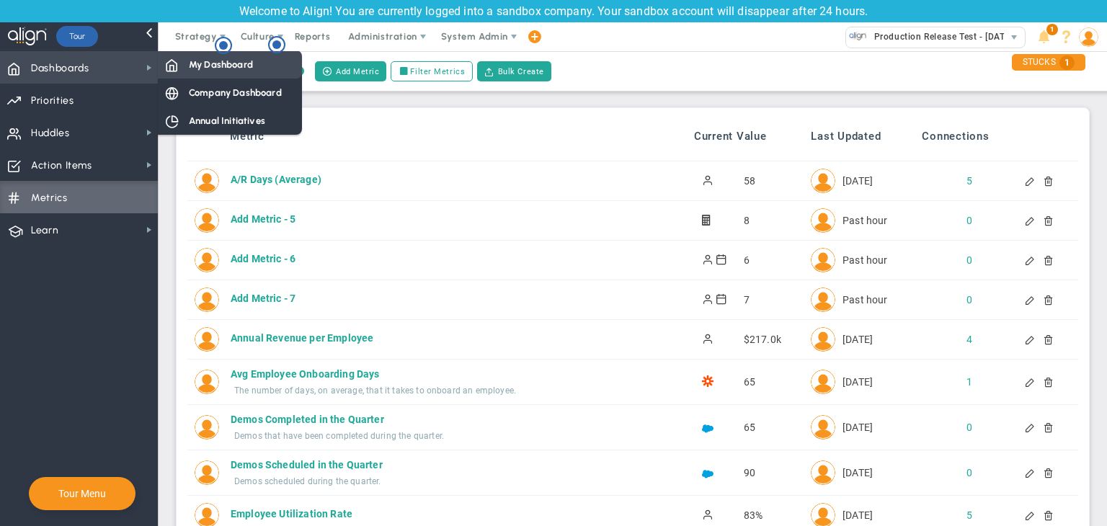
click at [188, 73] on div "My Dashboard" at bounding box center [230, 64] width 144 height 28
